Goal: Subscribe to service/newsletter

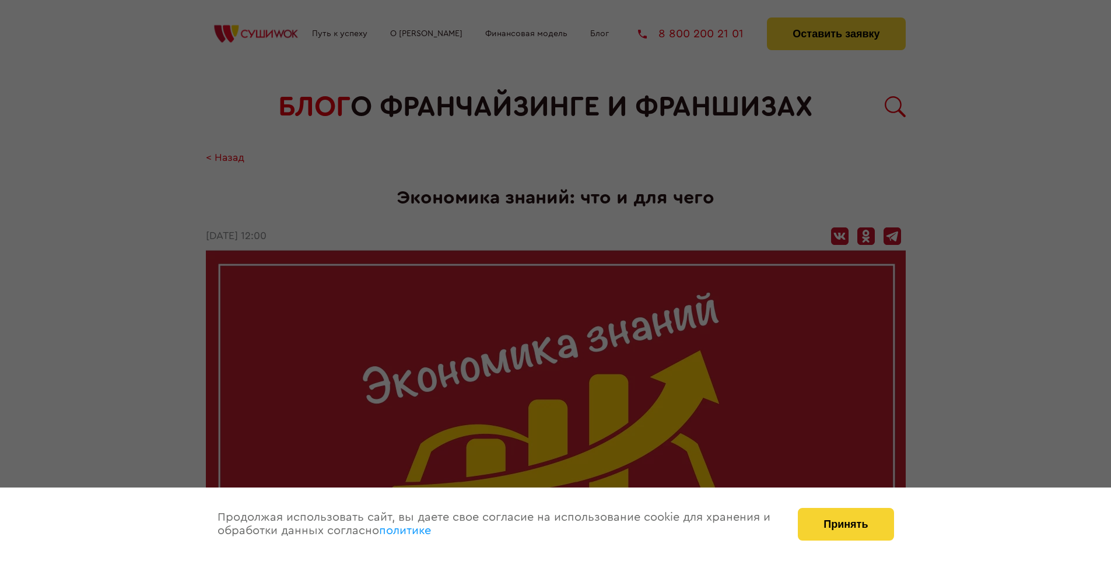
scroll to position [1169, 0]
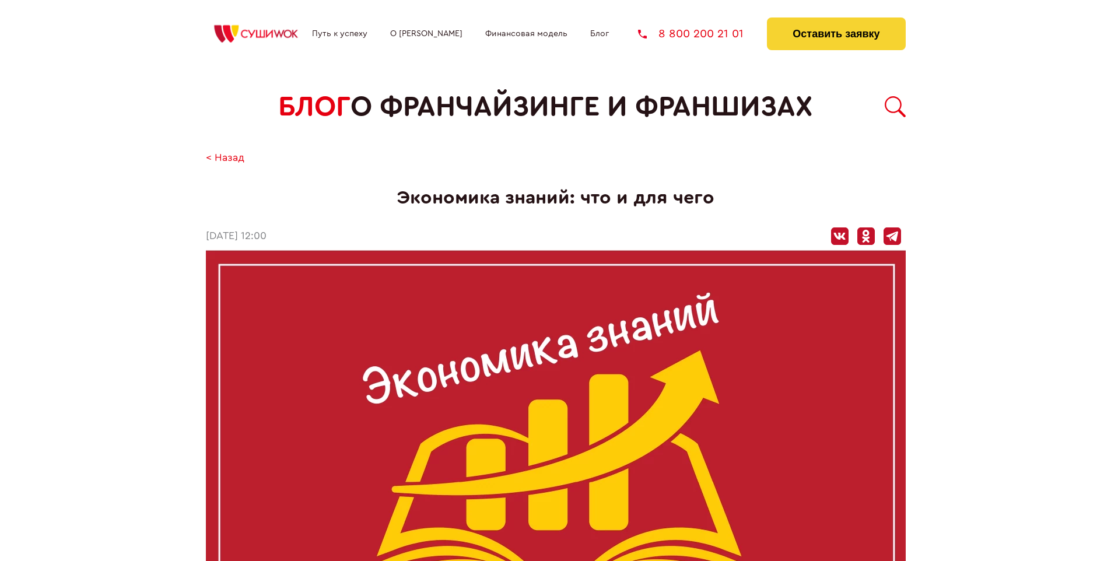
scroll to position [1169, 0]
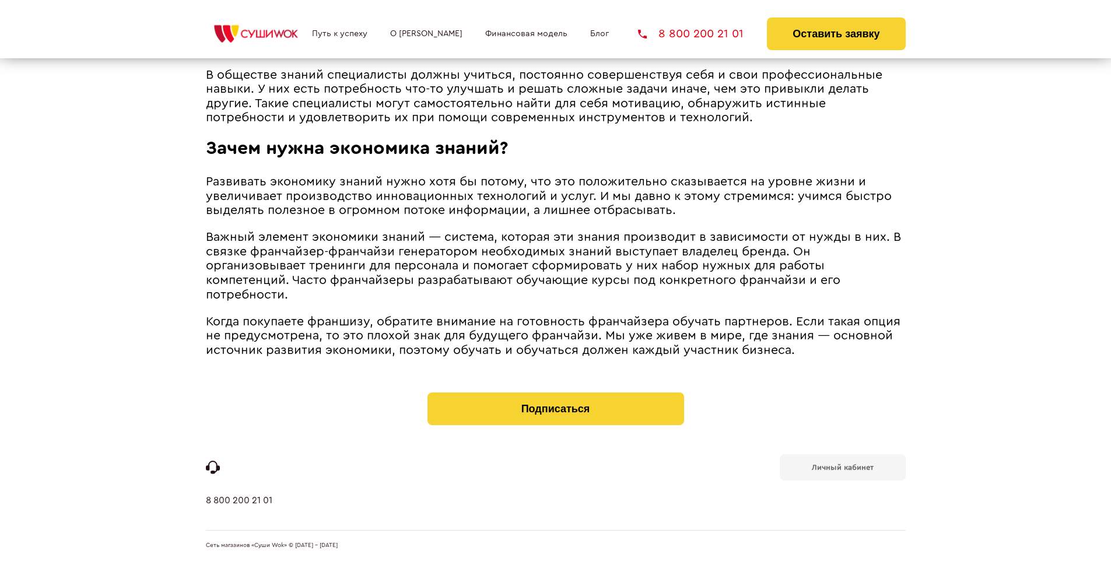
click at [842, 467] on b "Личный кабинет" at bounding box center [843, 468] width 62 height 8
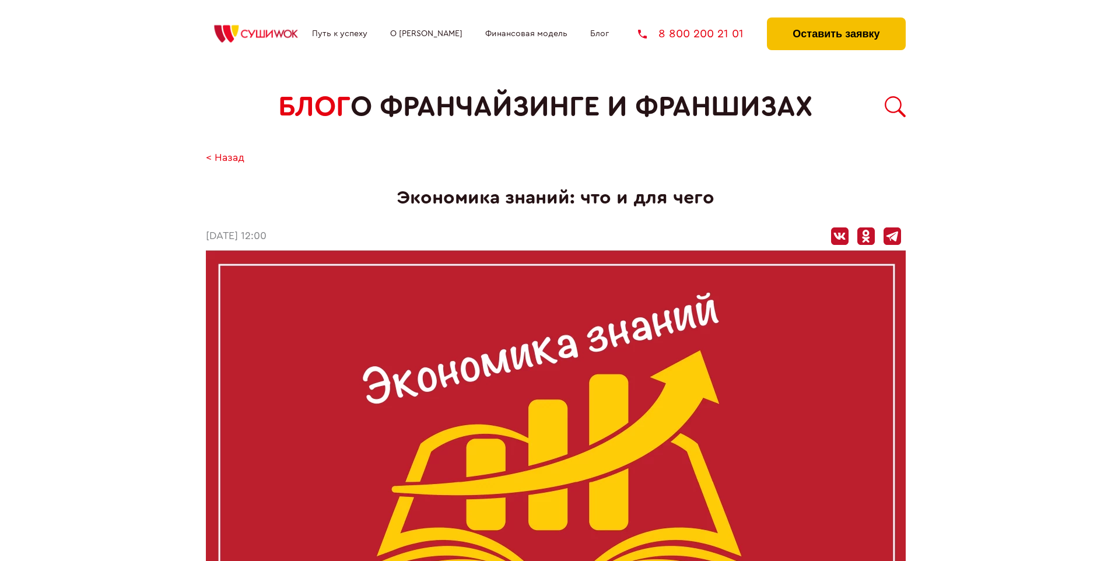
click at [836, 20] on button "Оставить заявку" at bounding box center [836, 34] width 138 height 33
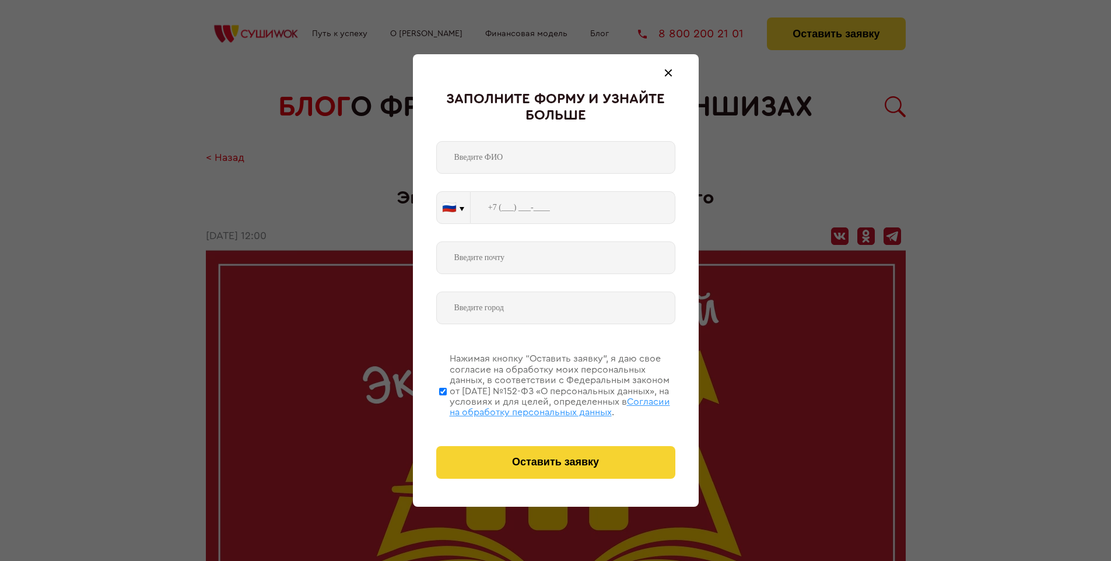
click at [541, 405] on span "Согласии на обработку персональных данных" at bounding box center [560, 407] width 221 height 20
click at [447, 405] on input "Нажимая кнопку “Оставить заявку”, я даю свое согласие на обработку моих персона…" at bounding box center [443, 391] width 8 height 93
checkbox input "false"
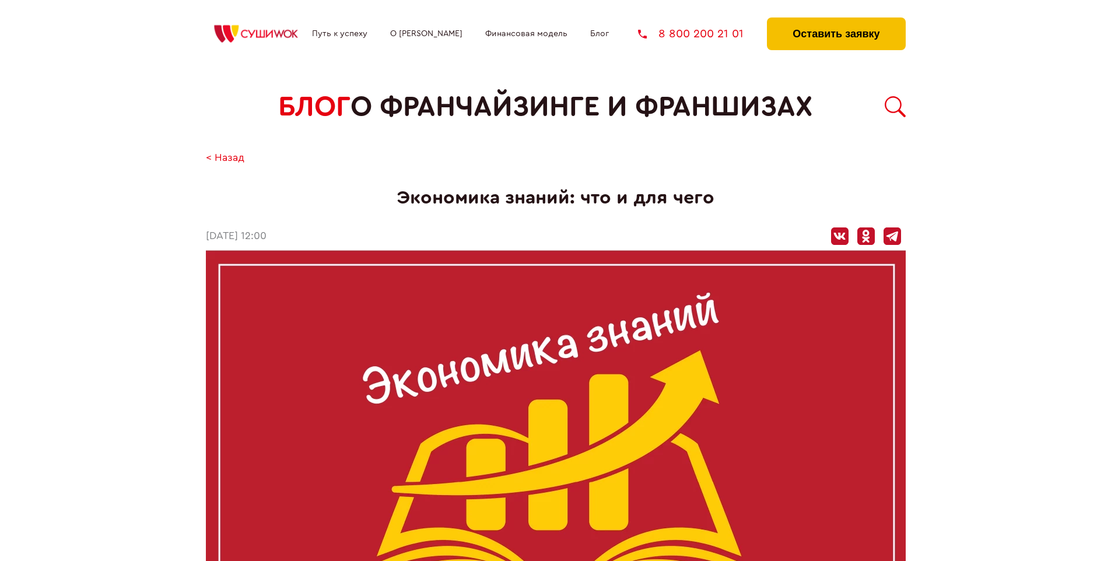
click at [836, 20] on button "Оставить заявку" at bounding box center [836, 34] width 138 height 33
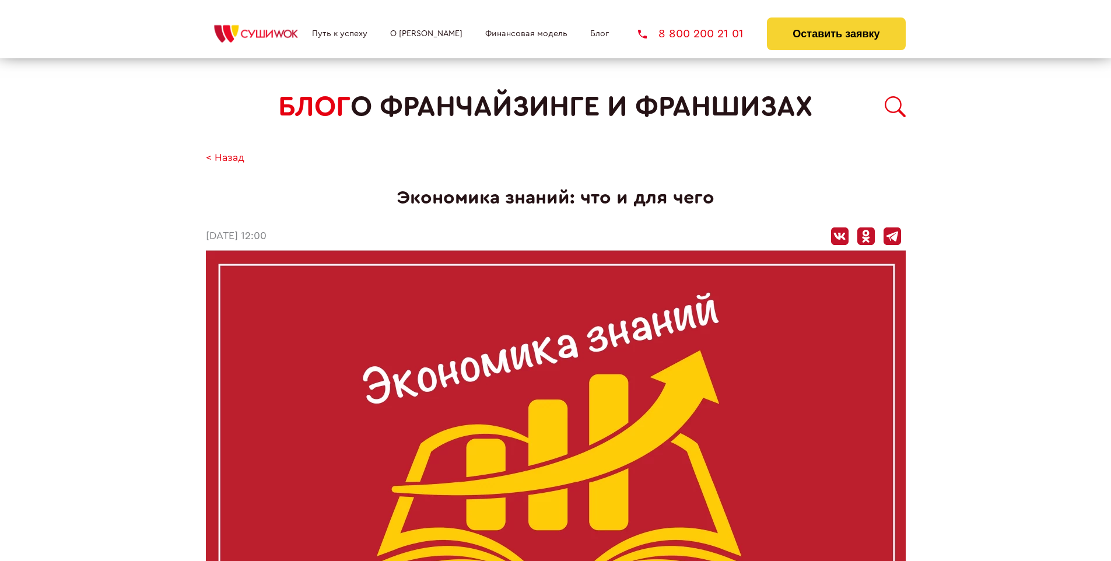
scroll to position [1169, 0]
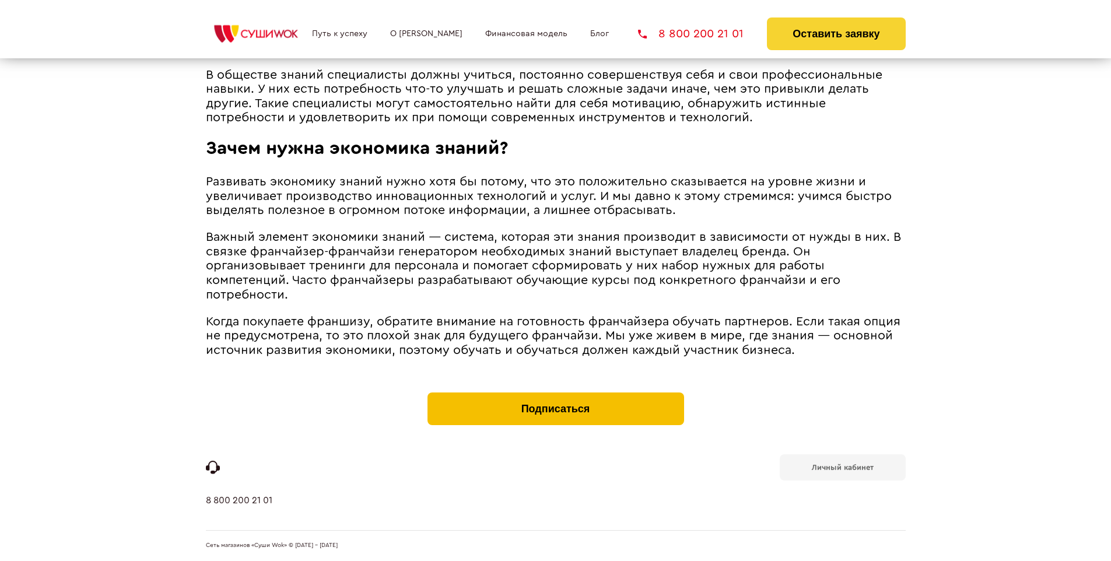
click at [555, 396] on button "Подписаться" at bounding box center [556, 409] width 257 height 33
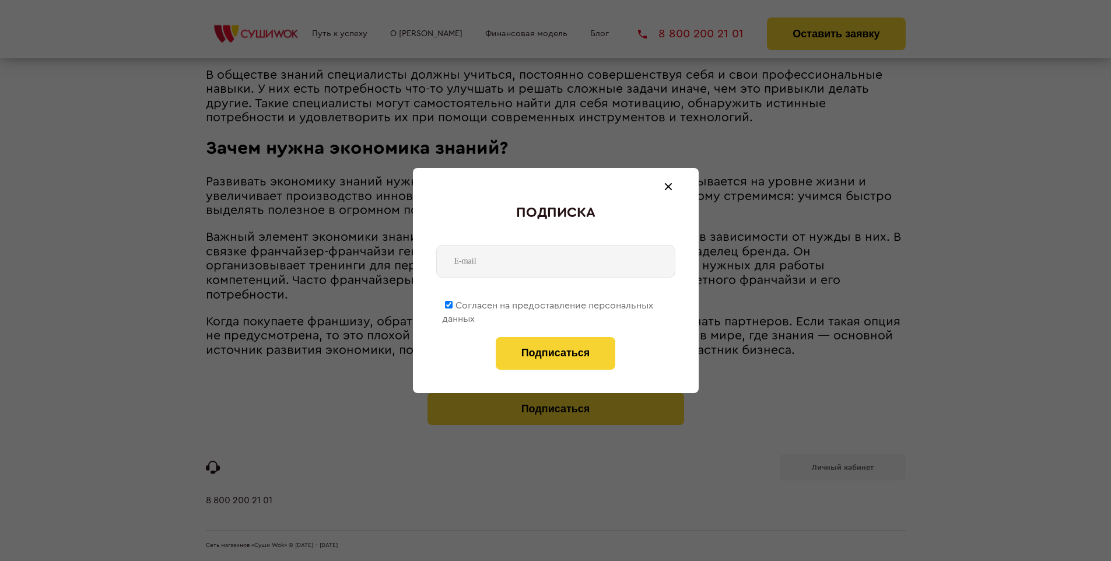
click at [548, 303] on span "Согласен на предоставление персональных данных" at bounding box center [547, 312] width 211 height 23
click at [453, 303] on input "Согласен на предоставление персональных данных" at bounding box center [449, 305] width 8 height 8
checkbox input "false"
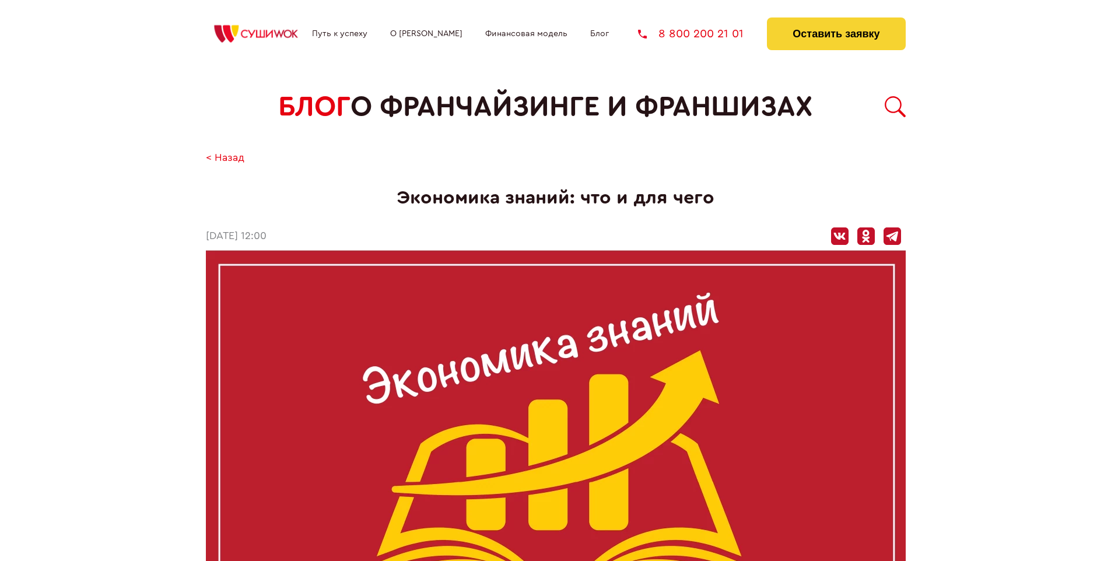
scroll to position [1169, 0]
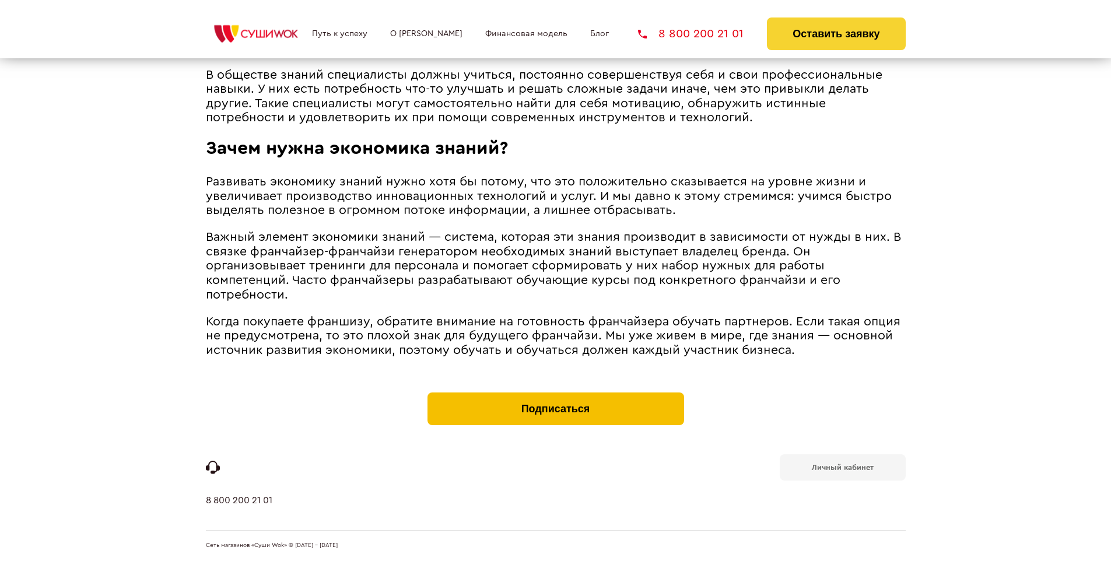
click at [555, 396] on button "Подписаться" at bounding box center [556, 409] width 257 height 33
